Goal: Find specific page/section: Find specific page/section

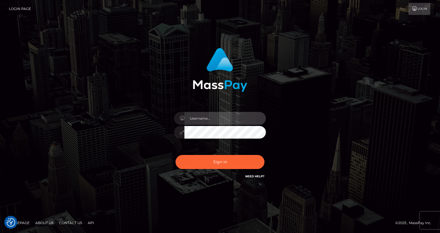
click at [205, 114] on input "text" at bounding box center [226, 118] width 82 height 13
type input "oli.fanvue"
click at [198, 118] on input "text" at bounding box center [226, 118] width 82 height 13
type input "oli.fanvue"
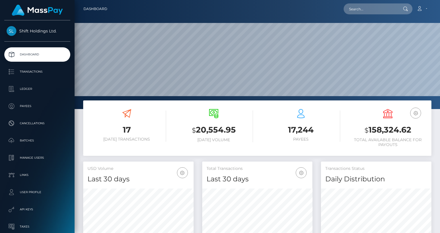
scroll to position [102, 111]
click at [371, 13] on input "text" at bounding box center [371, 8] width 54 height 11
paste input "gsancheez03@gmail.com"
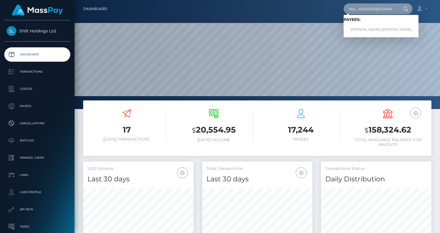
type input "gsancheez03@gmail.com"
click at [369, 25] on link "GABRIEL SANCHEZ GIL" at bounding box center [381, 29] width 75 height 11
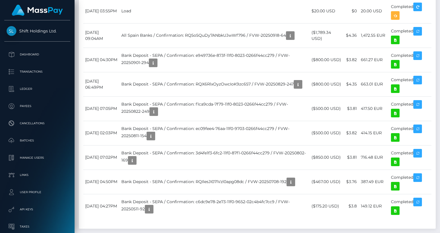
scroll to position [495, 0]
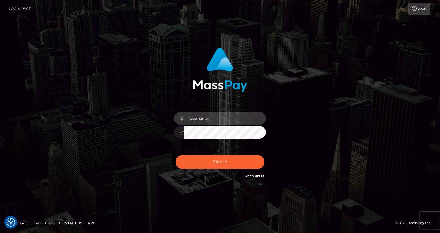
click at [217, 119] on input "text" at bounding box center [226, 118] width 82 height 13
type input "oli.fanvue"
click at [222, 121] on input "text" at bounding box center [226, 118] width 82 height 13
type input "oli.fanvue"
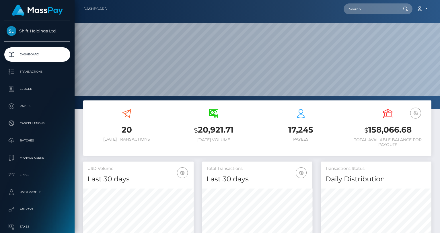
scroll to position [102, 111]
click at [373, 8] on input "text" at bounding box center [371, 8] width 54 height 11
paste input "[EMAIL_ADDRESS][DOMAIN_NAME]"
type input "[EMAIL_ADDRESS][DOMAIN_NAME]"
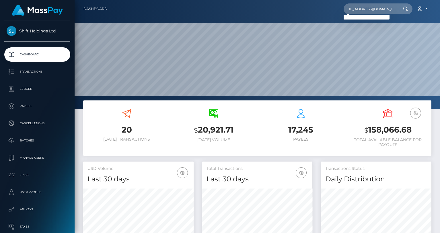
scroll to position [0, 0]
